Goal: Transaction & Acquisition: Purchase product/service

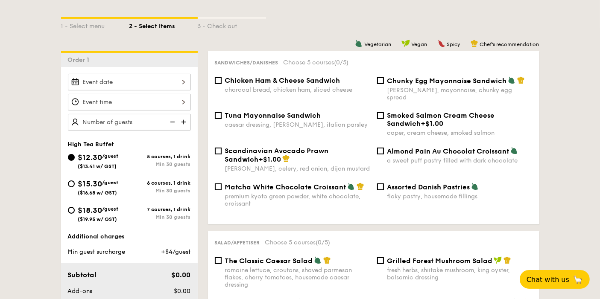
scroll to position [190, 0]
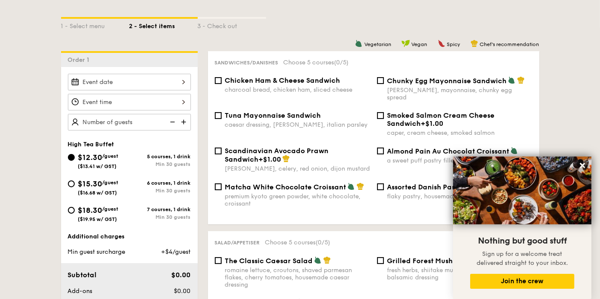
click at [97, 210] on span "$18.30" at bounding box center [90, 210] width 24 height 9
click at [75, 210] on input "$18.30 /guest ($19.95 w/ GST) 7 courses, 1 drink Min 30 guests" at bounding box center [71, 210] width 7 height 7
radio input "true"
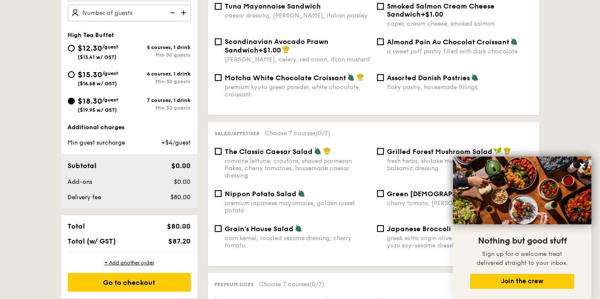
scroll to position [284, 0]
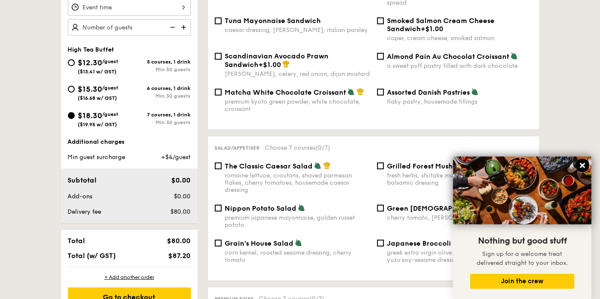
click at [583, 165] on icon at bounding box center [582, 165] width 5 height 5
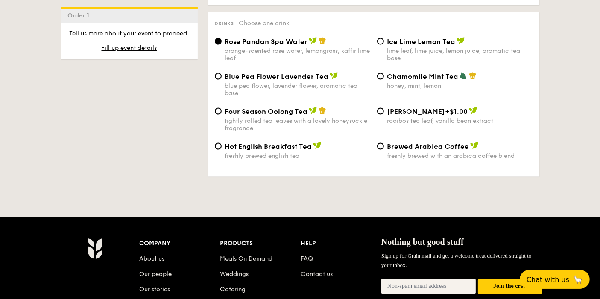
scroll to position [1376, 0]
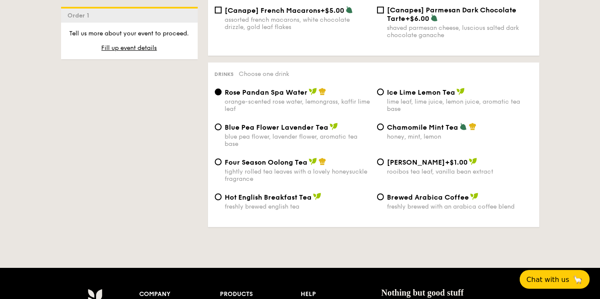
click at [445, 88] on span "Ice Lime Lemon Tea" at bounding box center [421, 92] width 68 height 8
click at [384, 89] on input "Ice Lime Lemon Tea lime leaf, lime juice, lemon juice, aromatic tea base" at bounding box center [380, 92] width 7 height 7
radio input "true"
click at [295, 98] on div "orange-scented rose water, lemongrass, kaffir lime leaf" at bounding box center [297, 105] width 145 height 15
click at [222, 89] on input "Rose Pandan Spa Water orange-scented rose water, lemongrass, kaffir lime leaf" at bounding box center [218, 92] width 7 height 7
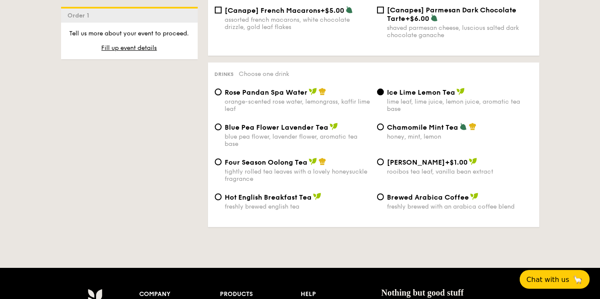
radio input "true"
click at [242, 158] on span "Four Season Oolong Tea" at bounding box center [266, 162] width 83 height 8
click at [222, 159] on input "Four Season Oolong Tea tightly rolled tea leaves with a lovely honeysuckle frag…" at bounding box center [218, 162] width 7 height 7
radio input "true"
click at [279, 88] on span "Rose Pandan Spa Water" at bounding box center [266, 92] width 83 height 8
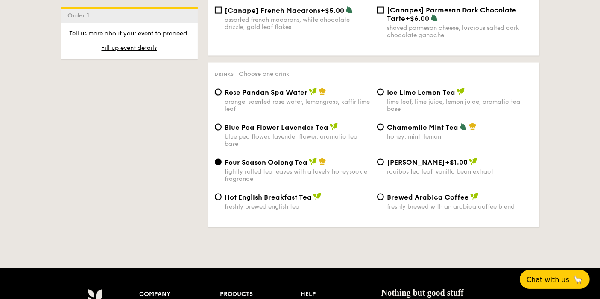
click at [222, 89] on input "Rose Pandan Spa Water orange-scented rose water, lemongrass, kaffir lime leaf" at bounding box center [218, 92] width 7 height 7
radio input "true"
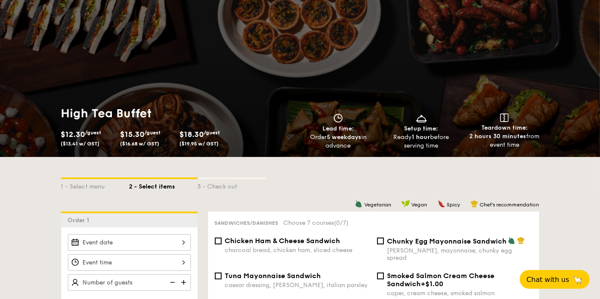
scroll to position [0, 0]
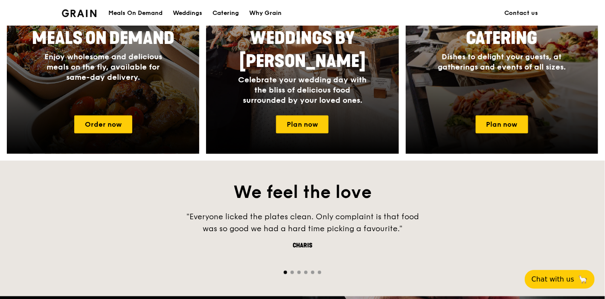
scroll to position [379, 0]
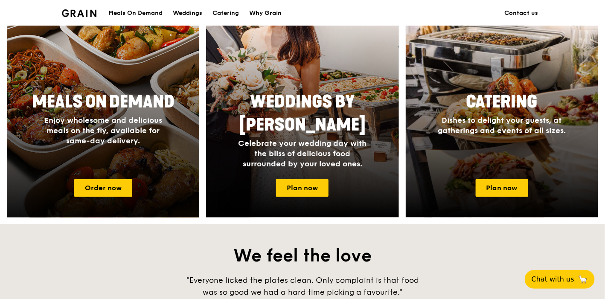
click at [161, 144] on h4 "Enjoy wholesome and delicious meals on the fly, available for same-day delivery." at bounding box center [103, 130] width 137 height 31
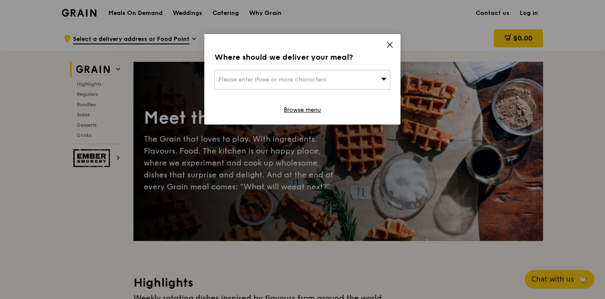
click at [393, 46] on icon at bounding box center [390, 45] width 8 height 8
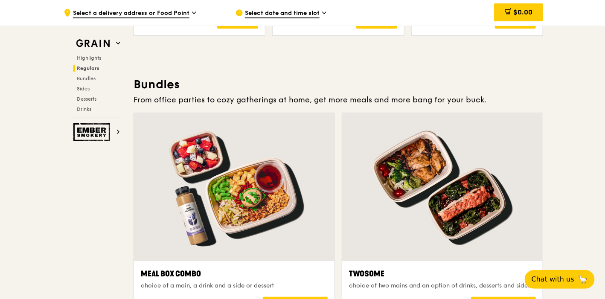
scroll to position [1182, 0]
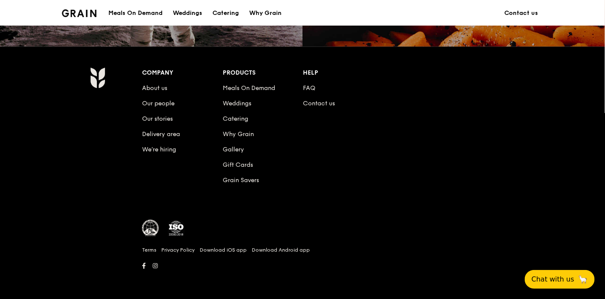
scroll to position [379, 0]
